Goal: Task Accomplishment & Management: Use online tool/utility

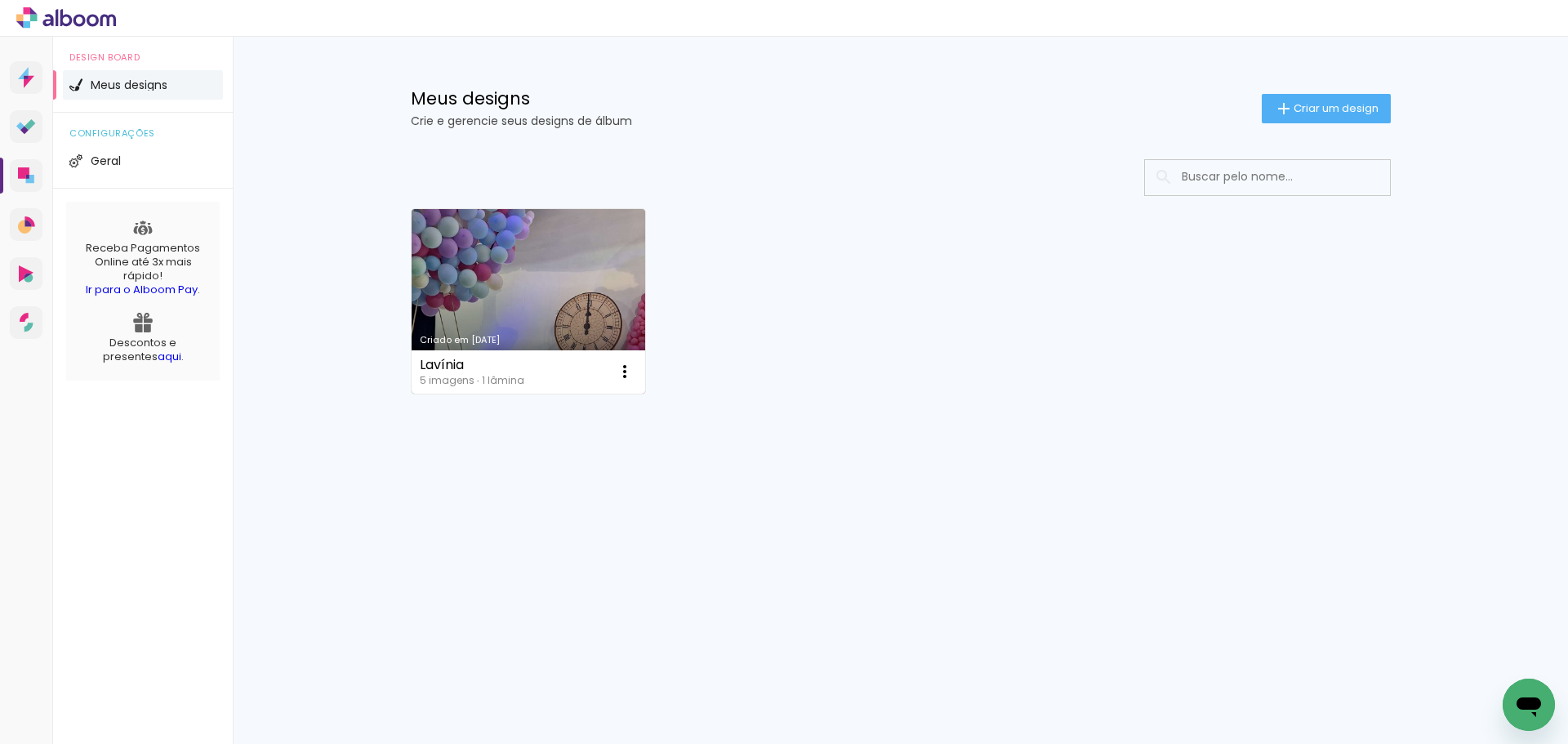
click at [609, 297] on link "Criado em [DATE]" at bounding box center [528, 300] width 234 height 185
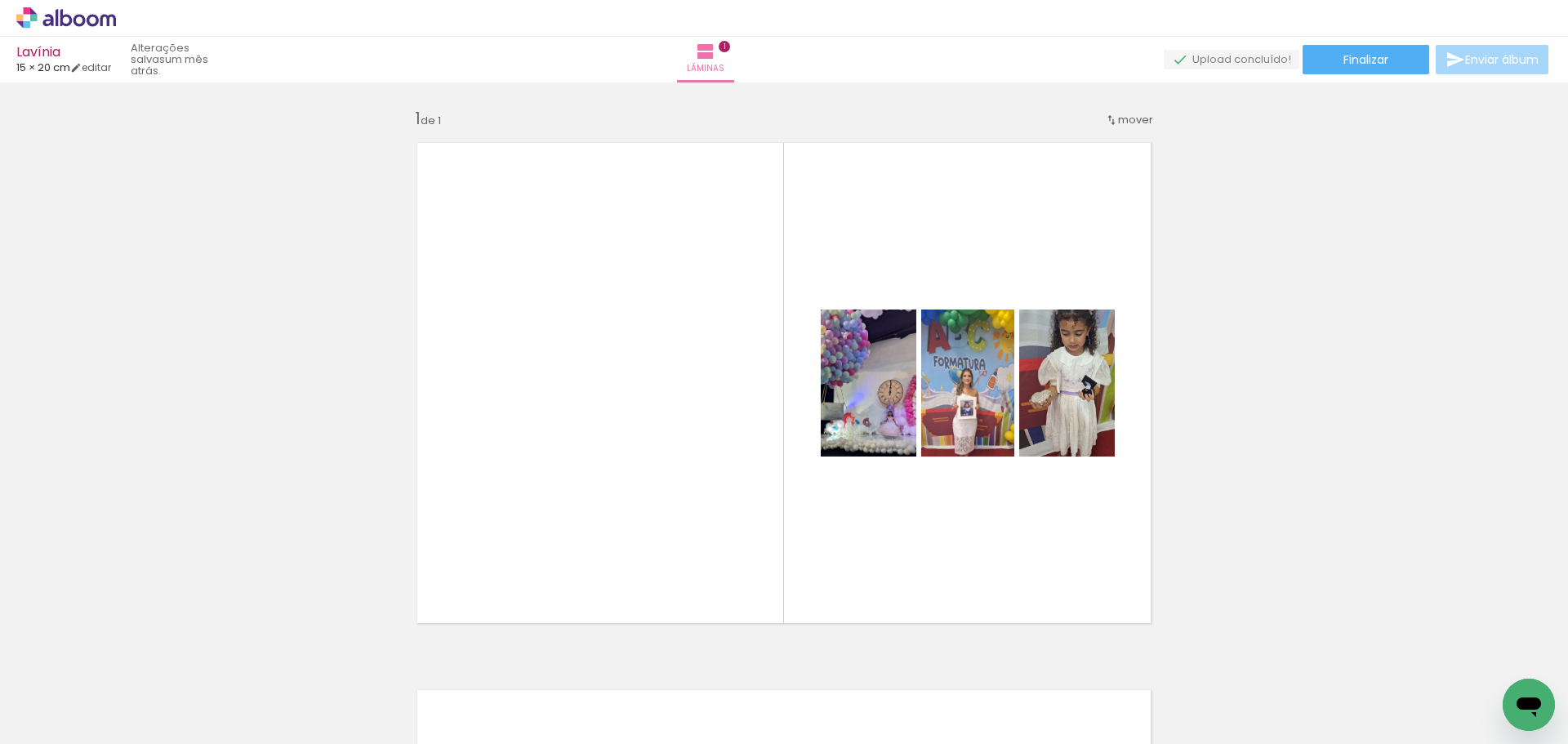
click at [65, 25] on icon at bounding box center [66, 17] width 12 height 17
